Goal: Task Accomplishment & Management: Use online tool/utility

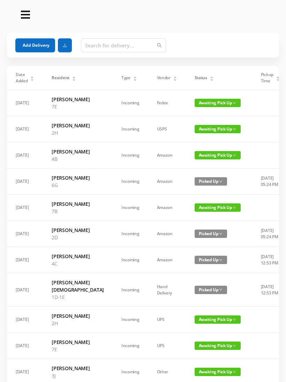
click at [31, 42] on button "Add Delivery" at bounding box center [35, 45] width 40 height 14
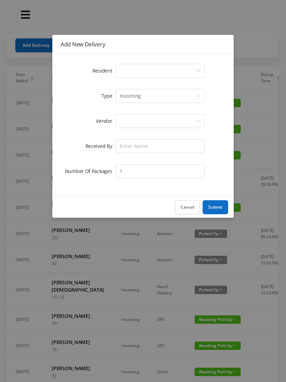
click at [117, 67] on div "Select a person" at bounding box center [160, 71] width 89 height 14
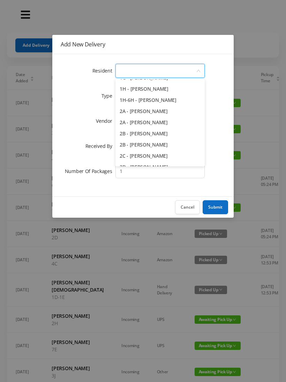
scroll to position [97, 0]
click at [161, 125] on li "2A - [PERSON_NAME]" at bounding box center [160, 123] width 89 height 11
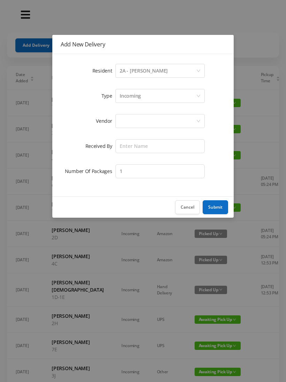
click at [182, 124] on div at bounding box center [158, 121] width 76 height 13
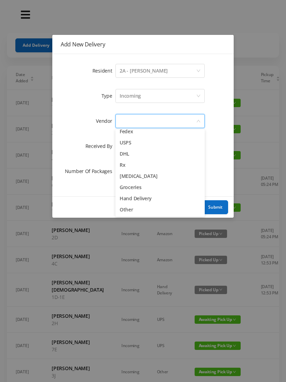
scroll to position [27, 0]
click at [131, 208] on li "Other" at bounding box center [160, 209] width 89 height 11
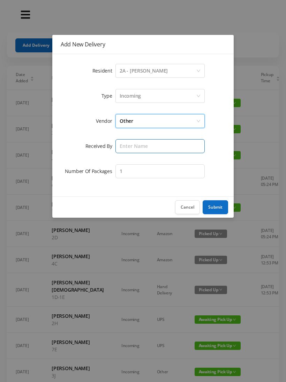
click at [165, 145] on input "text" at bounding box center [160, 146] width 89 height 14
type input "[PERSON_NAME]"
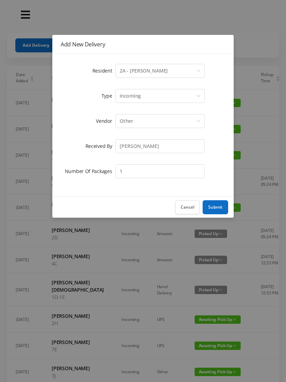
click at [214, 203] on button "Submit" at bounding box center [215, 207] width 25 height 14
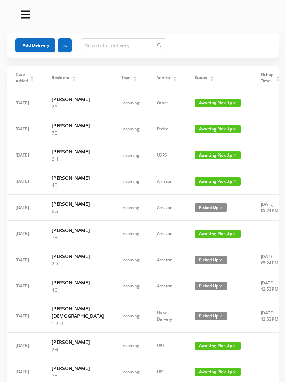
click at [202, 103] on span "Awaiting Pick Up" at bounding box center [218, 103] width 46 height 8
click at [194, 128] on link "Picked Up" at bounding box center [197, 131] width 45 height 11
